Goal: Find specific page/section: Find specific page/section

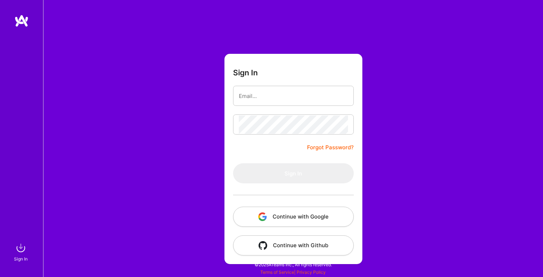
click at [272, 215] on button "Continue with Google" at bounding box center [293, 217] width 121 height 20
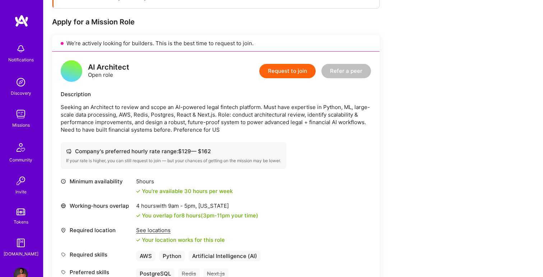
scroll to position [130, 0]
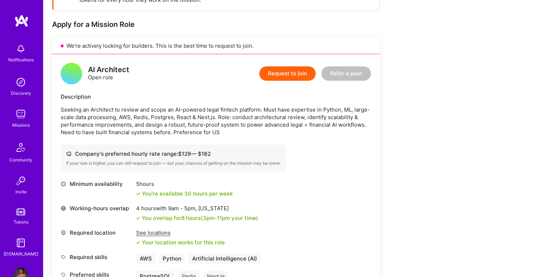
click at [22, 123] on div "Missions" at bounding box center [21, 125] width 18 height 8
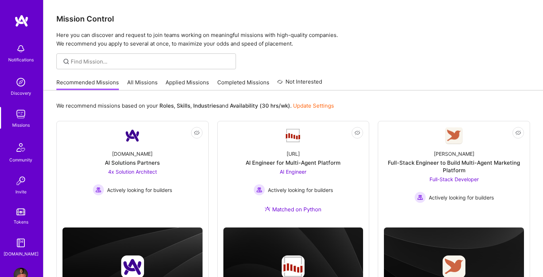
click at [130, 91] on div "We recommend missions based on your Roles , Skills , Industries and Availabilit…" at bounding box center [292, 209] width 499 height 239
click at [139, 83] on link "All Missions" at bounding box center [142, 85] width 31 height 12
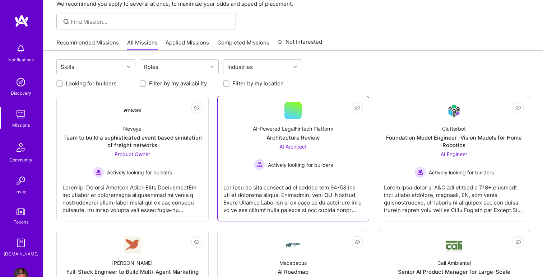
scroll to position [41, 0]
click at [308, 195] on div at bounding box center [293, 195] width 140 height 36
